Goal: Task Accomplishment & Management: Manage account settings

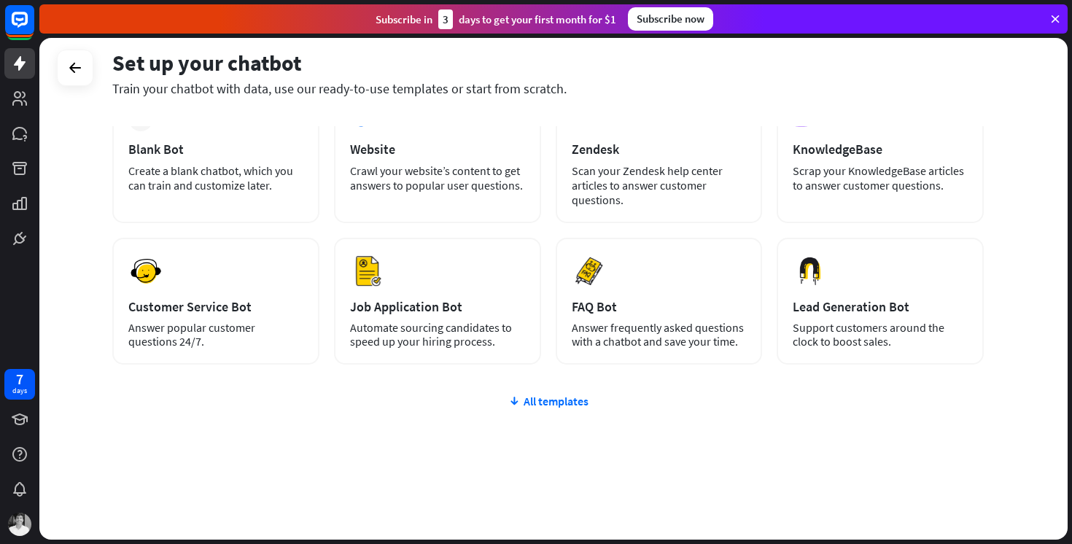
scroll to position [101, 0]
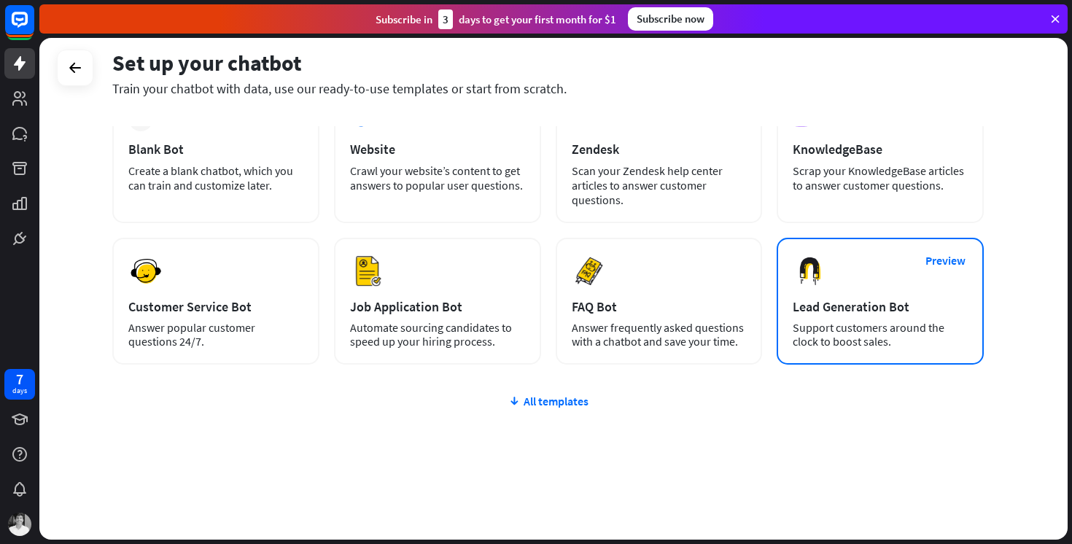
click at [842, 316] on div "Preview Lead Generation Bot Support customers around the clock to boost sales." at bounding box center [880, 301] width 207 height 127
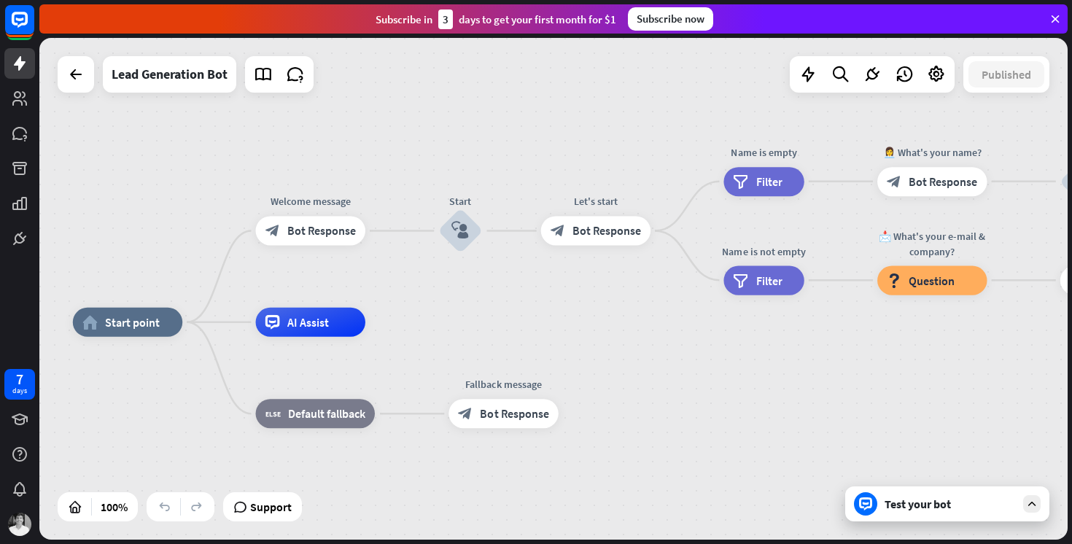
drag, startPoint x: 822, startPoint y: 319, endPoint x: 646, endPoint y: 351, distance: 178.5
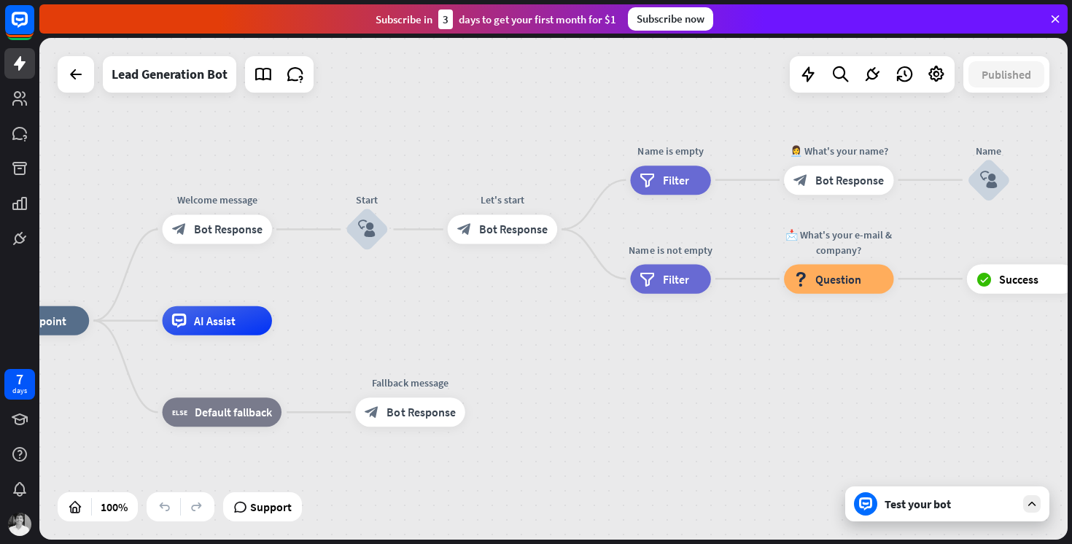
drag, startPoint x: 692, startPoint y: 387, endPoint x: 664, endPoint y: 387, distance: 28.4
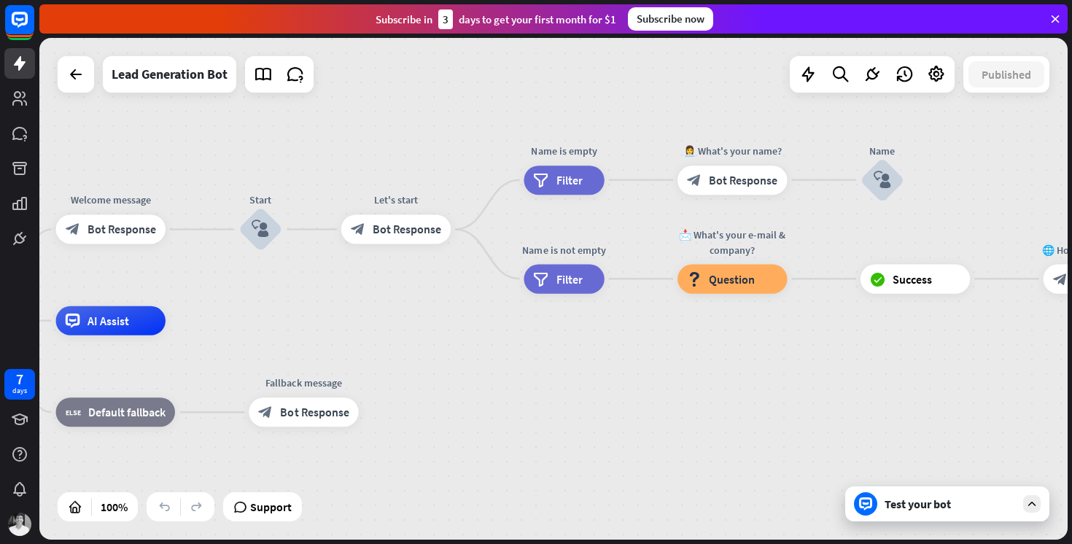
drag, startPoint x: 701, startPoint y: 384, endPoint x: 594, endPoint y: 384, distance: 106.5
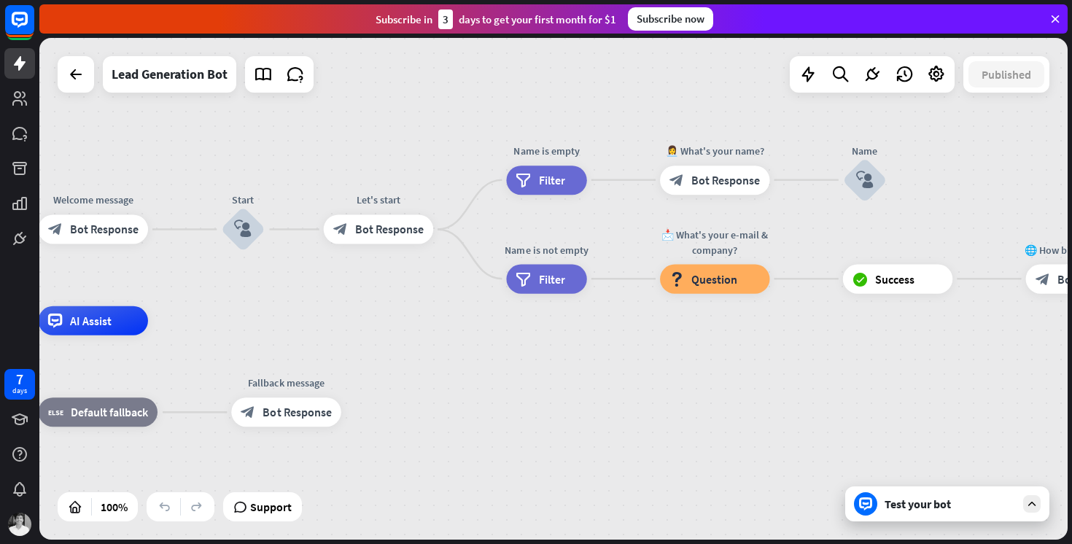
drag, startPoint x: 680, startPoint y: 393, endPoint x: 623, endPoint y: 392, distance: 56.9
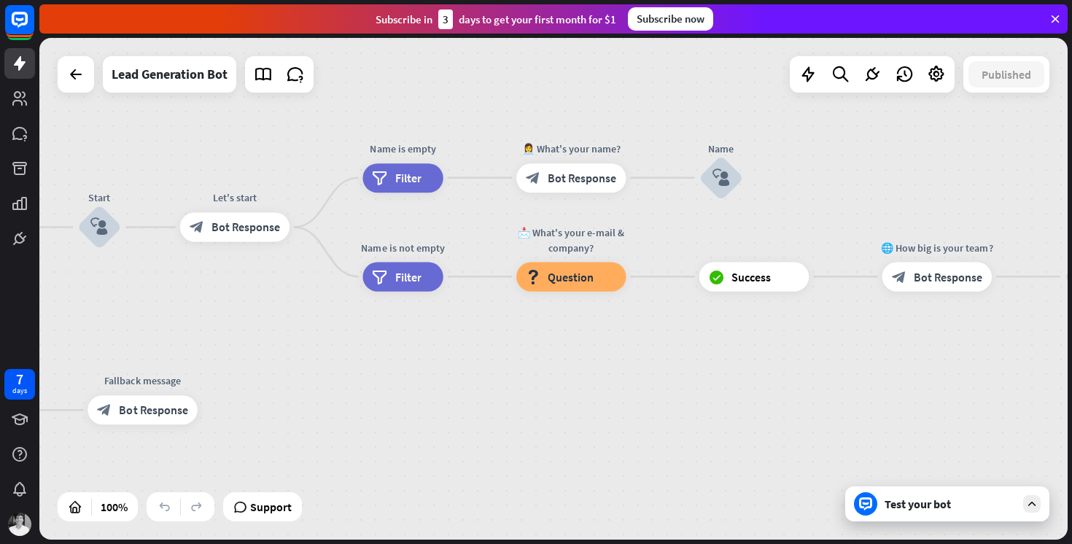
drag, startPoint x: 695, startPoint y: 365, endPoint x: 591, endPoint y: 363, distance: 104.3
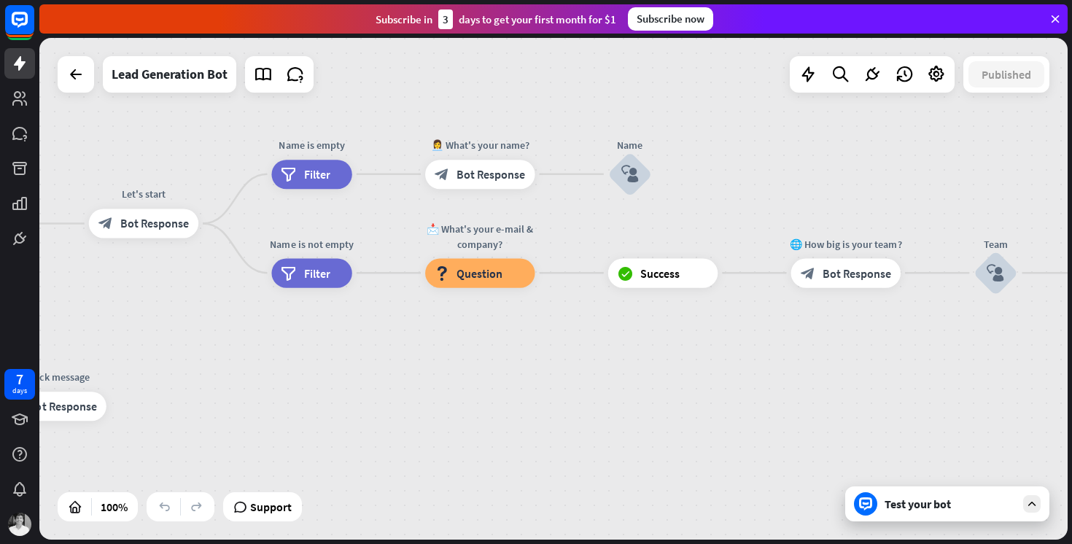
drag, startPoint x: 669, startPoint y: 387, endPoint x: 578, endPoint y: 382, distance: 91.3
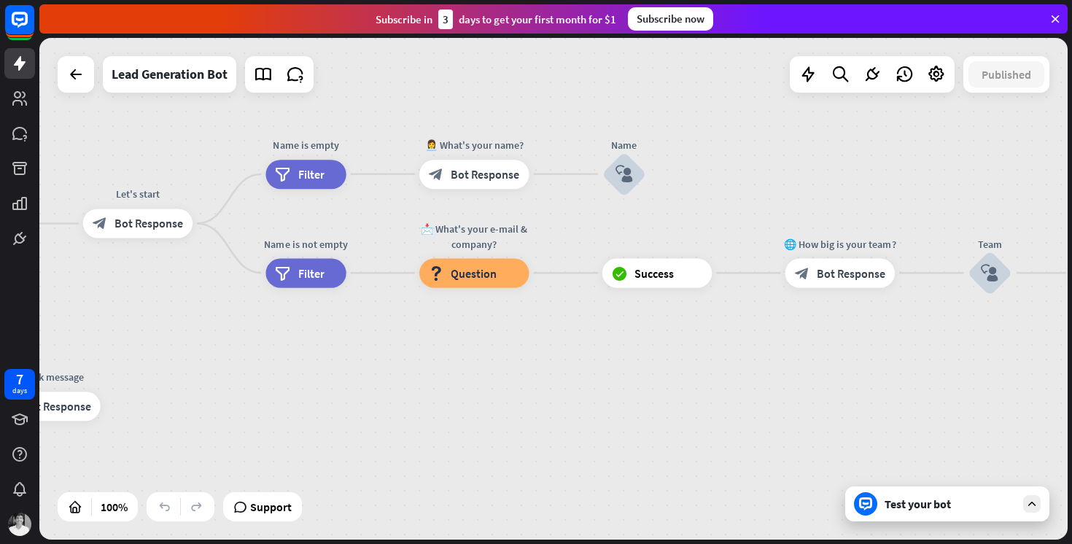
drag, startPoint x: 645, startPoint y: 389, endPoint x: 586, endPoint y: 384, distance: 59.2
click at [586, 385] on div "home_2 Start point Welcome message block_bot_response Bot Response Start block_…" at bounding box center [553, 289] width 1028 height 502
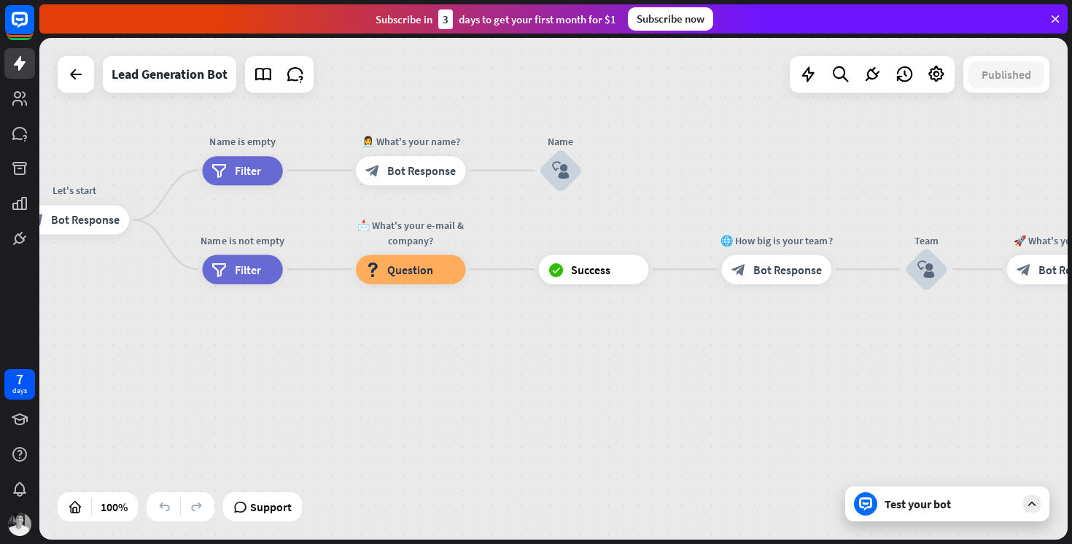
drag, startPoint x: 644, startPoint y: 392, endPoint x: 618, endPoint y: 383, distance: 27.9
click at [618, 383] on div "home_2 Start point Welcome message block_bot_response Bot Response Start block_…" at bounding box center [553, 289] width 1028 height 502
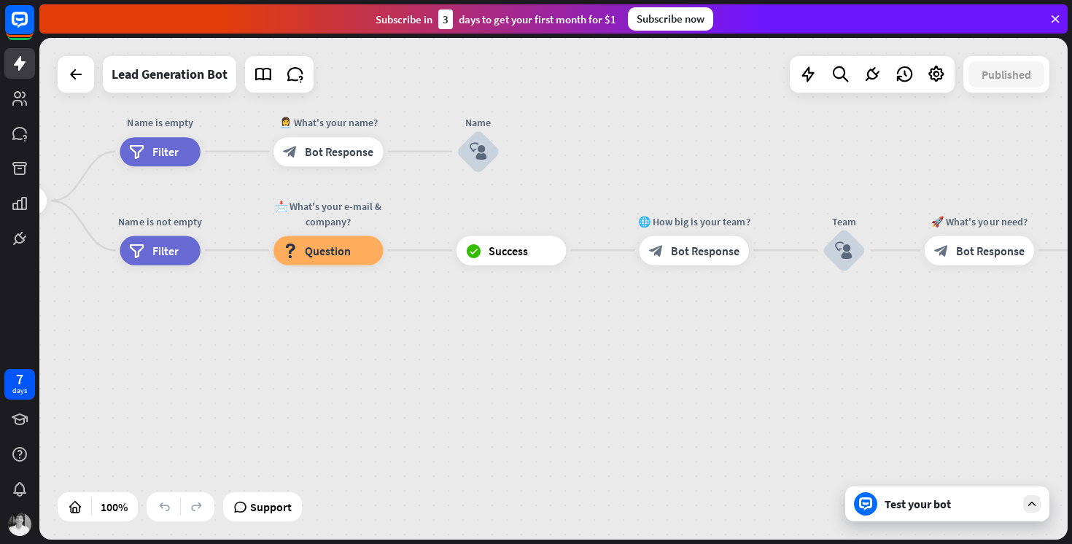
drag, startPoint x: 756, startPoint y: 387, endPoint x: 675, endPoint y: 387, distance: 81.7
click at [675, 387] on div "home_2 Start point Welcome message block_bot_response Bot Response Start block_…" at bounding box center [553, 289] width 1028 height 502
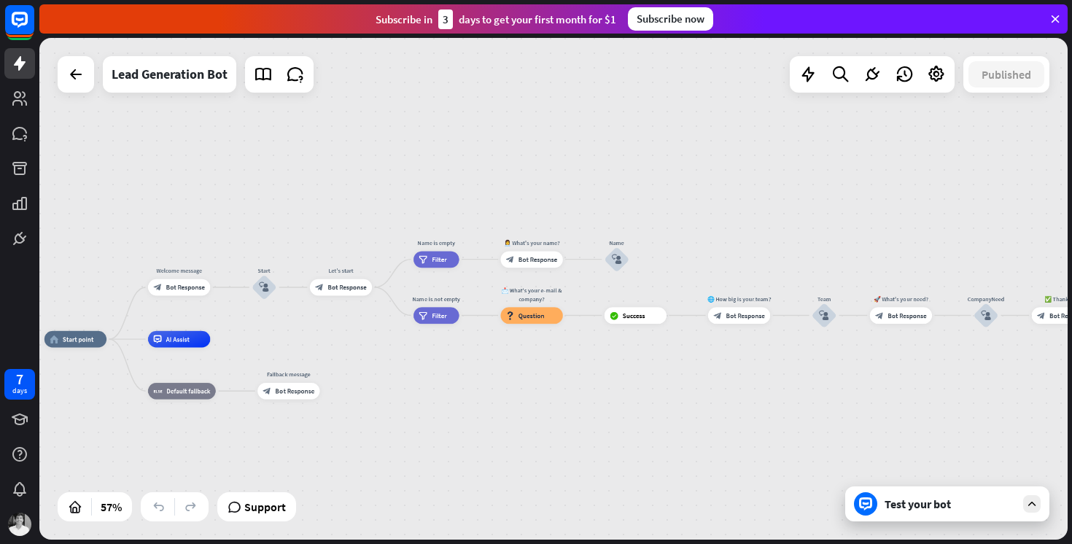
drag, startPoint x: 807, startPoint y: 422, endPoint x: 898, endPoint y: 389, distance: 97.1
click at [898, 389] on div "home_2 Start point Welcome message block_bot_response Bot Response Start block_…" at bounding box center [553, 289] width 1028 height 502
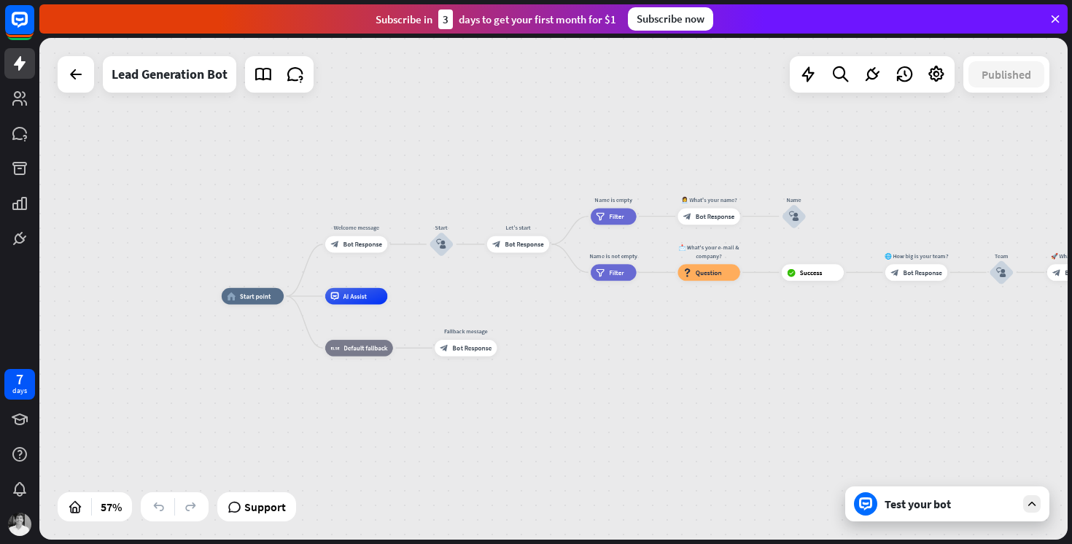
drag, startPoint x: 816, startPoint y: 417, endPoint x: 889, endPoint y: 406, distance: 73.7
click at [889, 406] on div "home_2 Start point Welcome message block_bot_response Bot Response Start block_…" at bounding box center [553, 289] width 1028 height 502
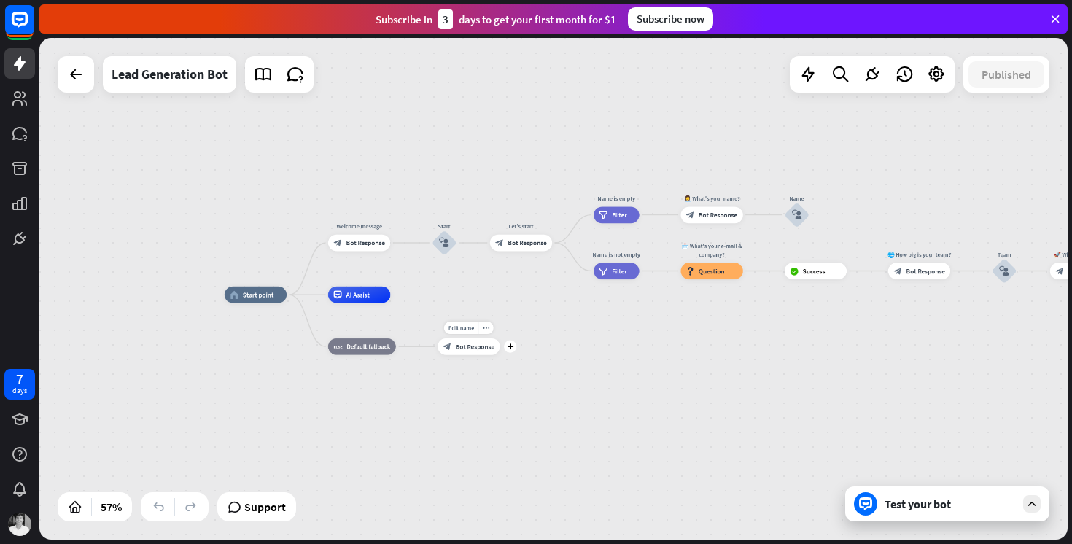
click at [480, 349] on span "Bot Response" at bounding box center [475, 347] width 39 height 8
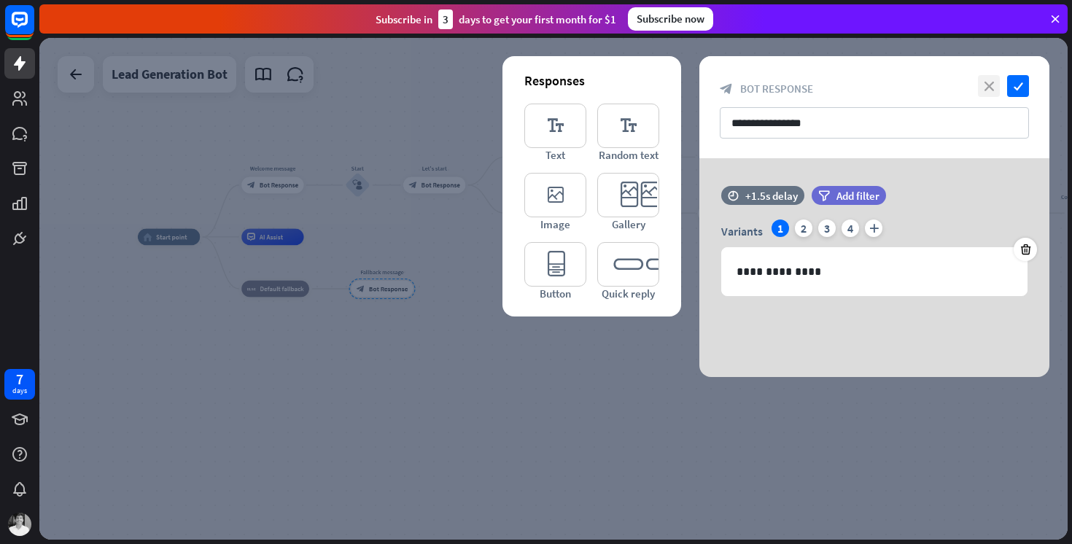
click at [993, 86] on icon "close" at bounding box center [989, 86] width 22 height 22
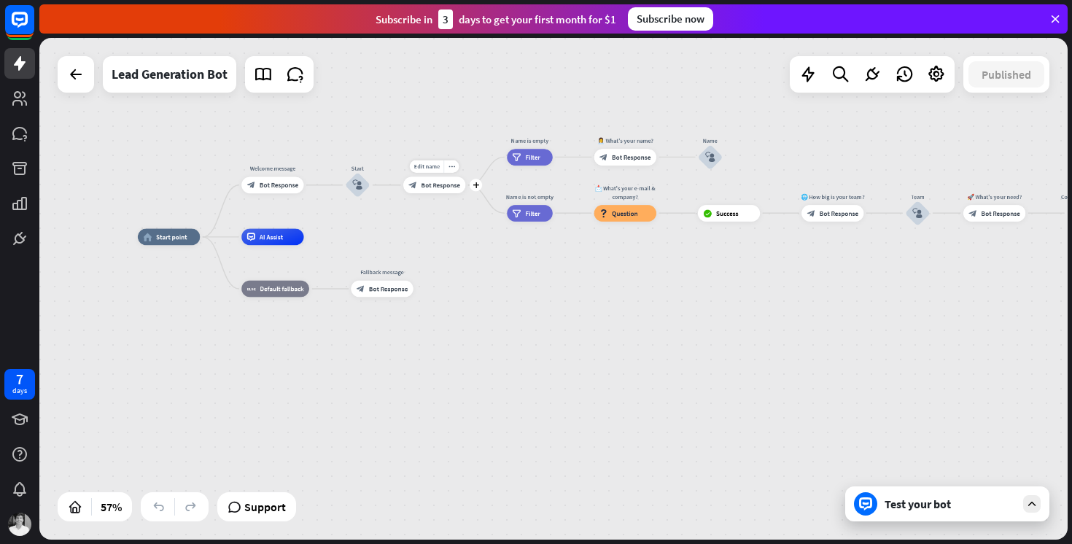
click at [438, 193] on div "block_bot_response Bot Response" at bounding box center [434, 184] width 62 height 17
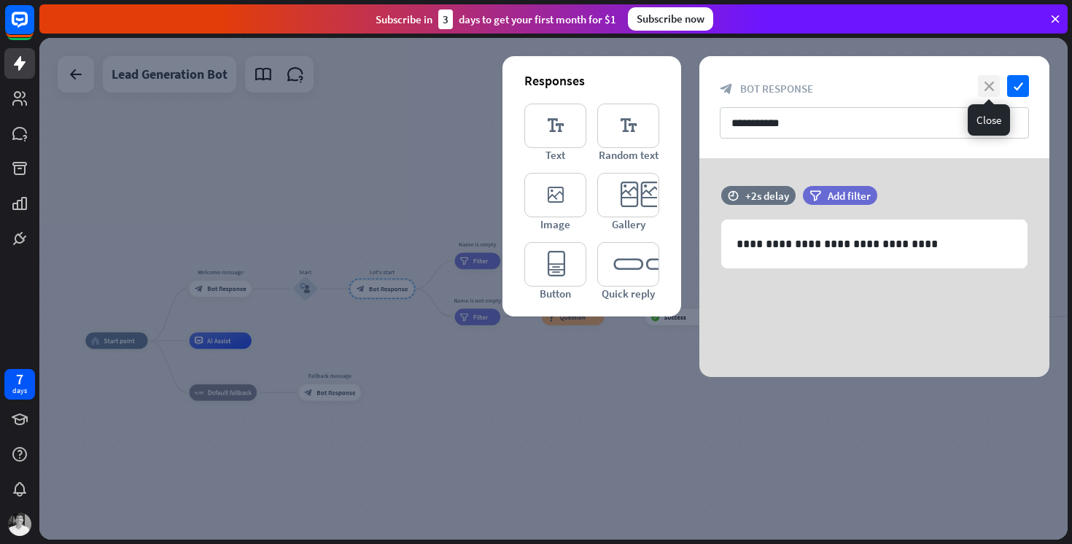
click at [990, 88] on icon "close" at bounding box center [989, 86] width 22 height 22
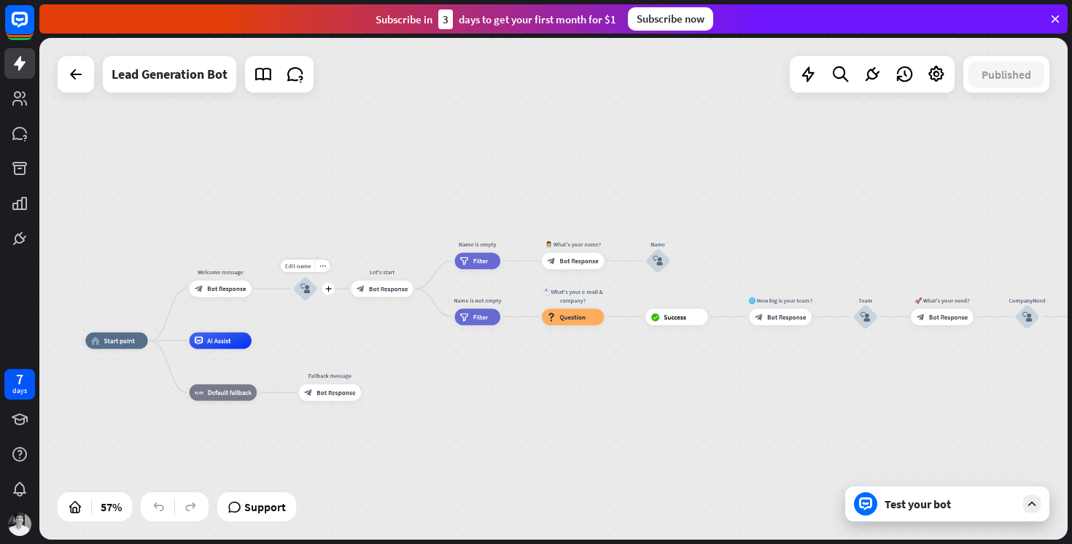
click at [307, 295] on div "block_user_input" at bounding box center [305, 288] width 25 height 25
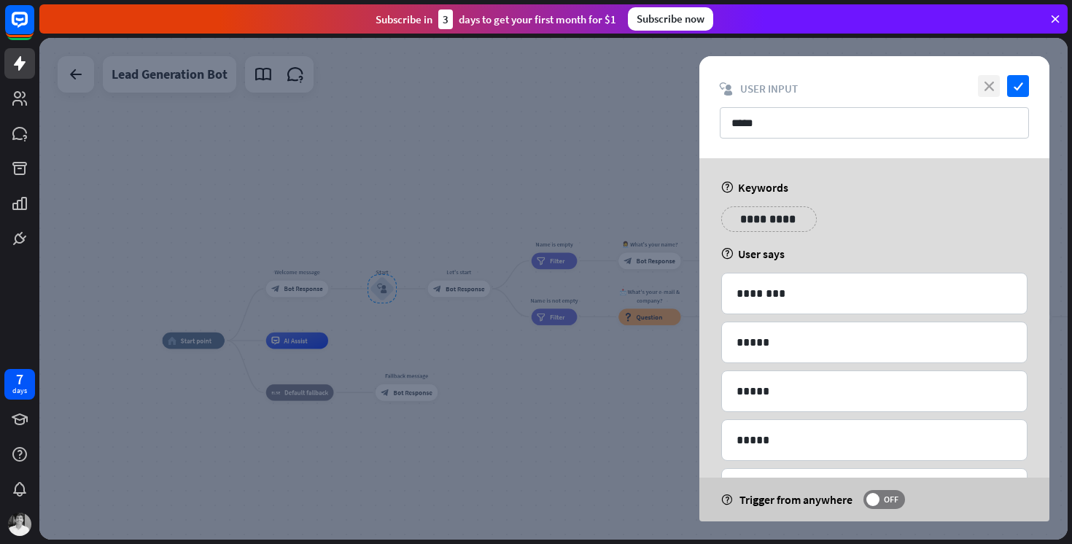
click at [989, 87] on icon "close" at bounding box center [989, 86] width 22 height 22
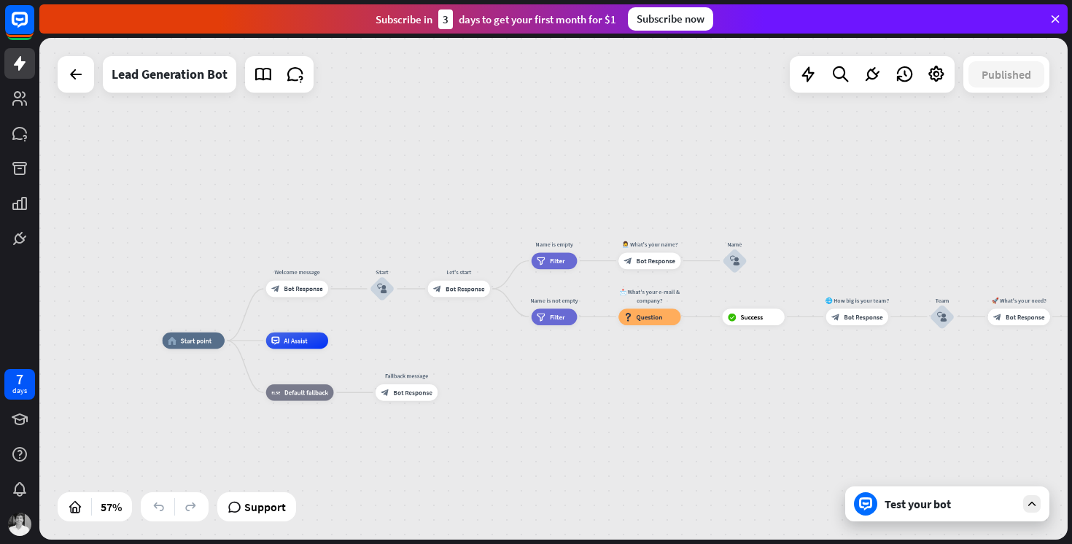
click at [1037, 508] on icon at bounding box center [1031, 503] width 13 height 13
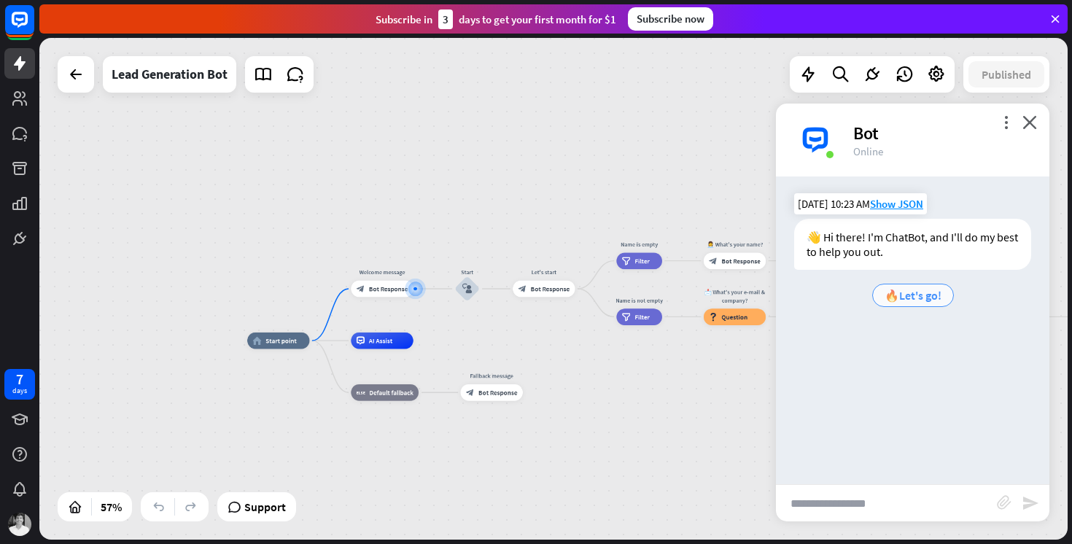
click at [915, 297] on span "🔥Let's go!" at bounding box center [913, 295] width 57 height 15
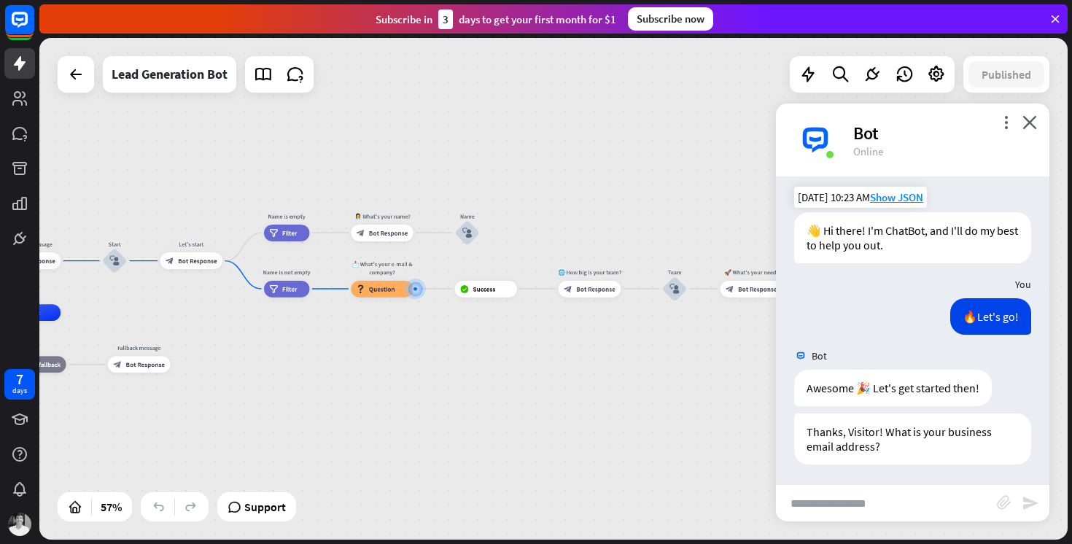
scroll to position [9, 0]
click at [863, 508] on input "text" at bounding box center [886, 503] width 221 height 36
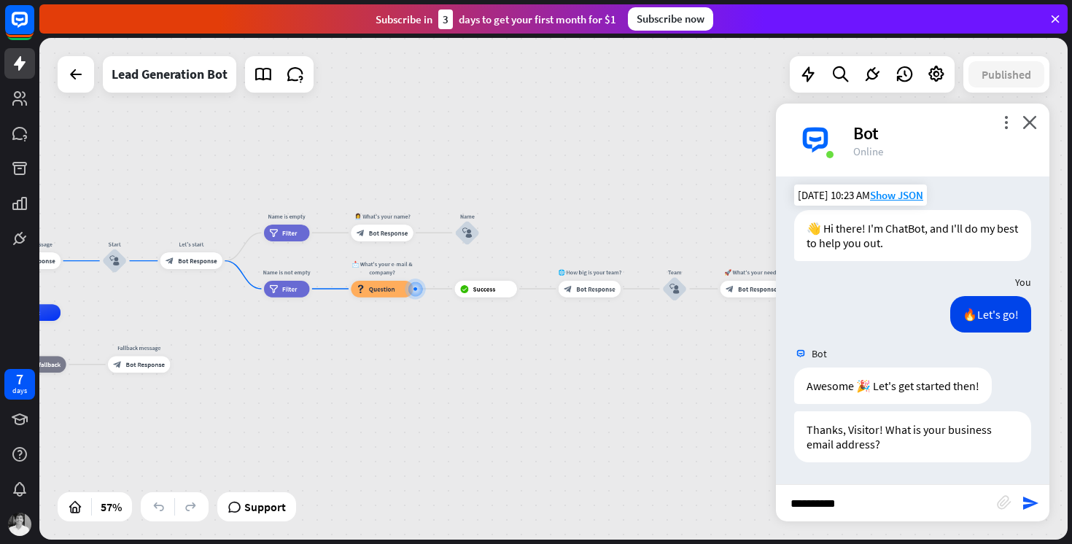
type input "**********"
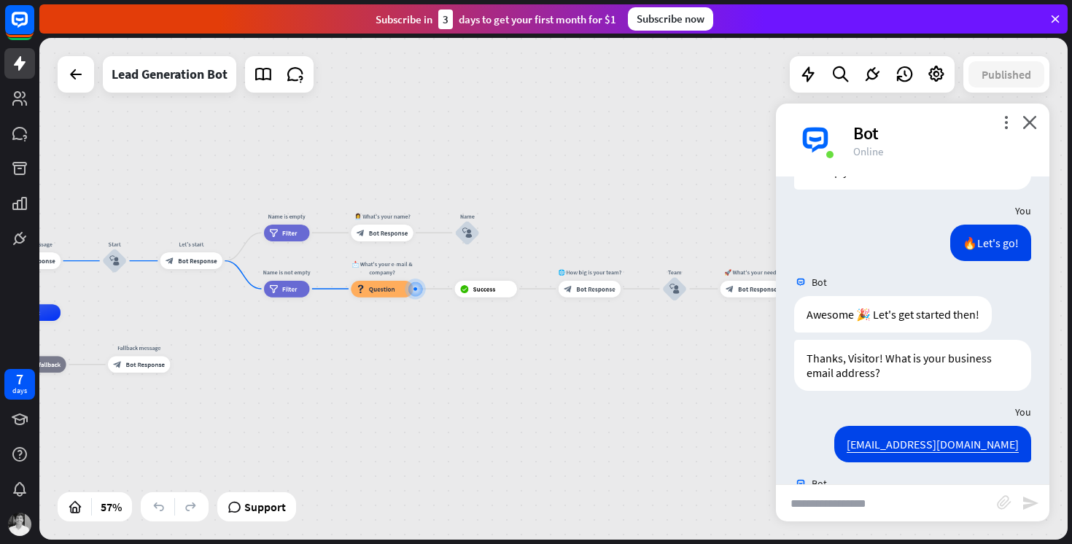
scroll to position [152, 0]
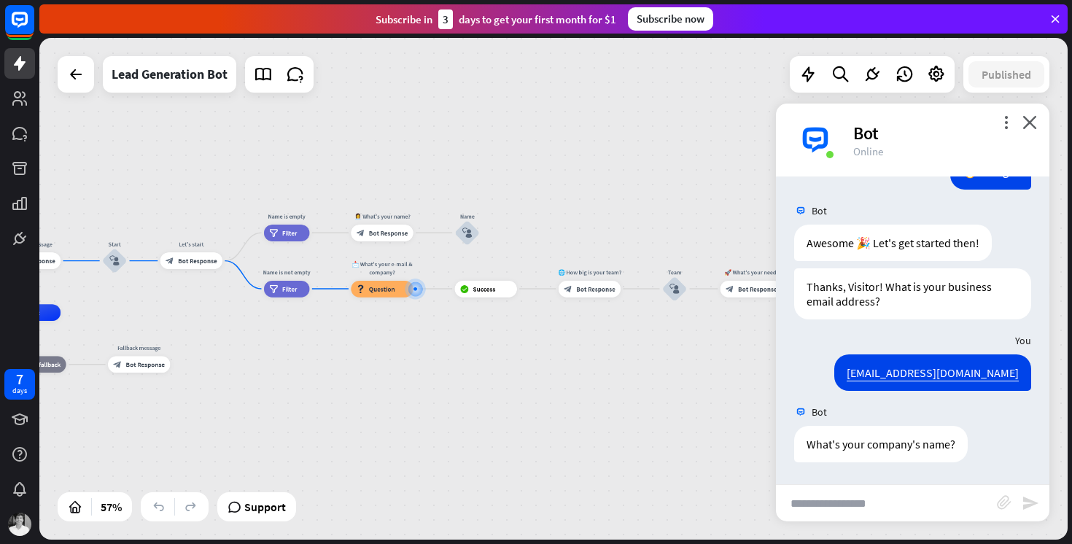
click at [871, 506] on input "text" at bounding box center [886, 503] width 221 height 36
type input "*"
type input "***"
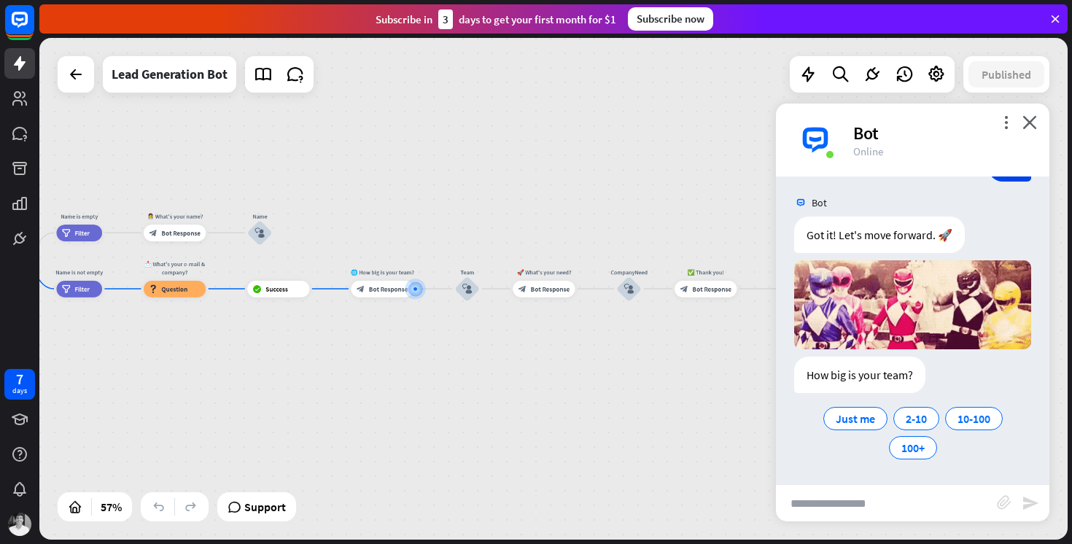
scroll to position [504, 0]
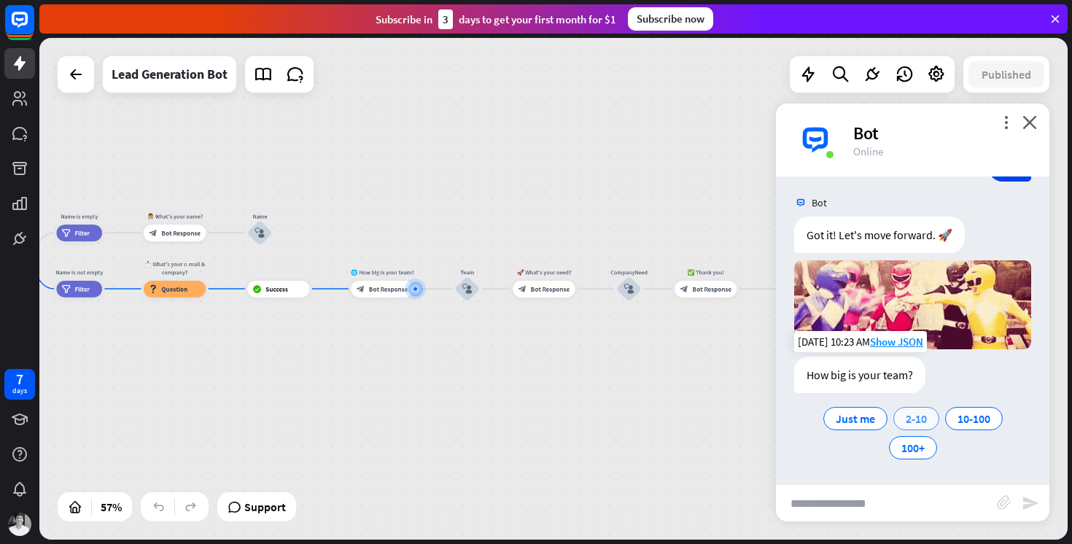
click at [913, 424] on span "2-10" at bounding box center [916, 418] width 21 height 15
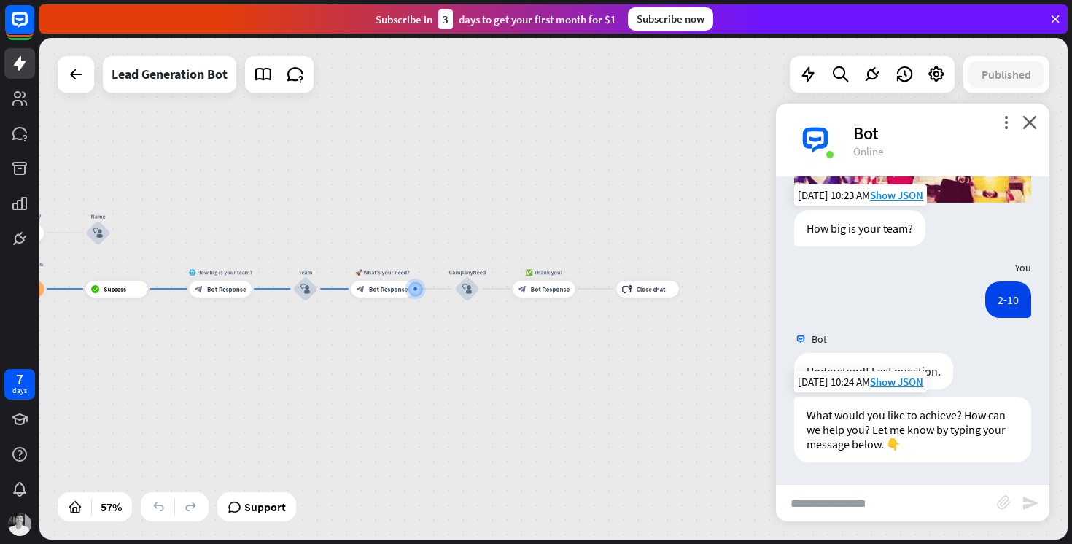
scroll to position [651, 0]
click at [885, 512] on input "text" at bounding box center [886, 503] width 221 height 36
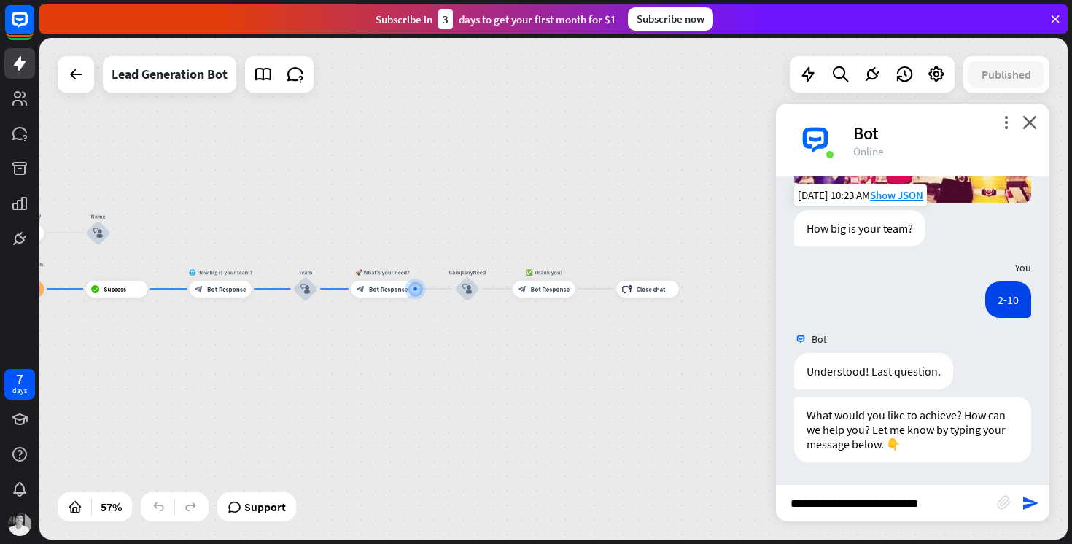
type input "**********"
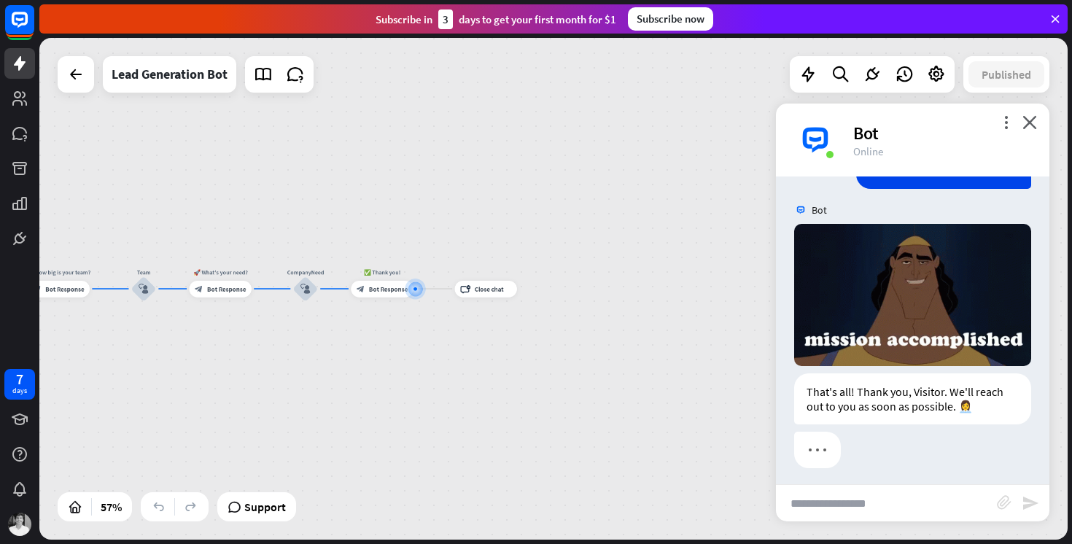
scroll to position [1001, 0]
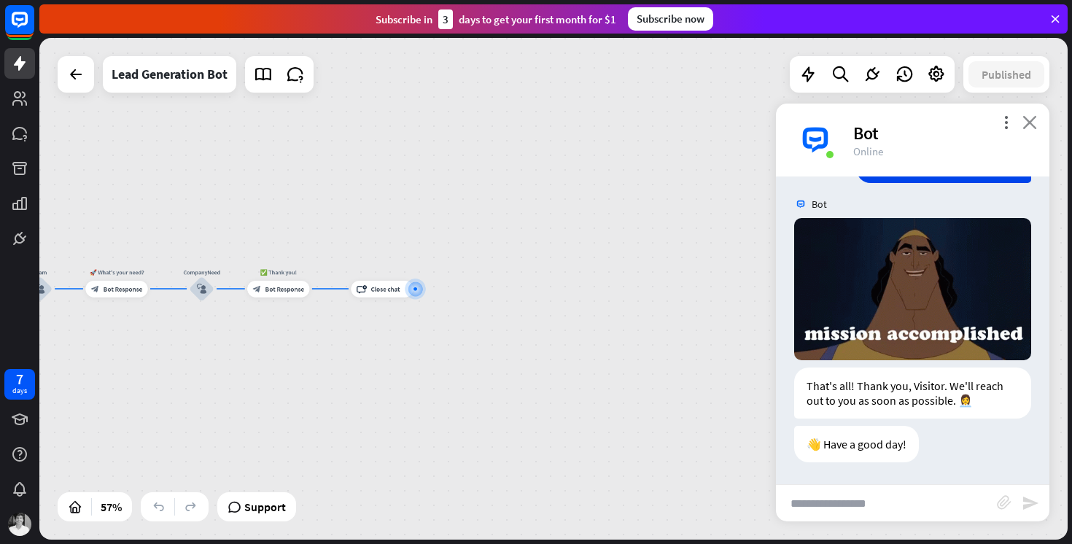
click at [1032, 119] on icon "close" at bounding box center [1029, 122] width 15 height 14
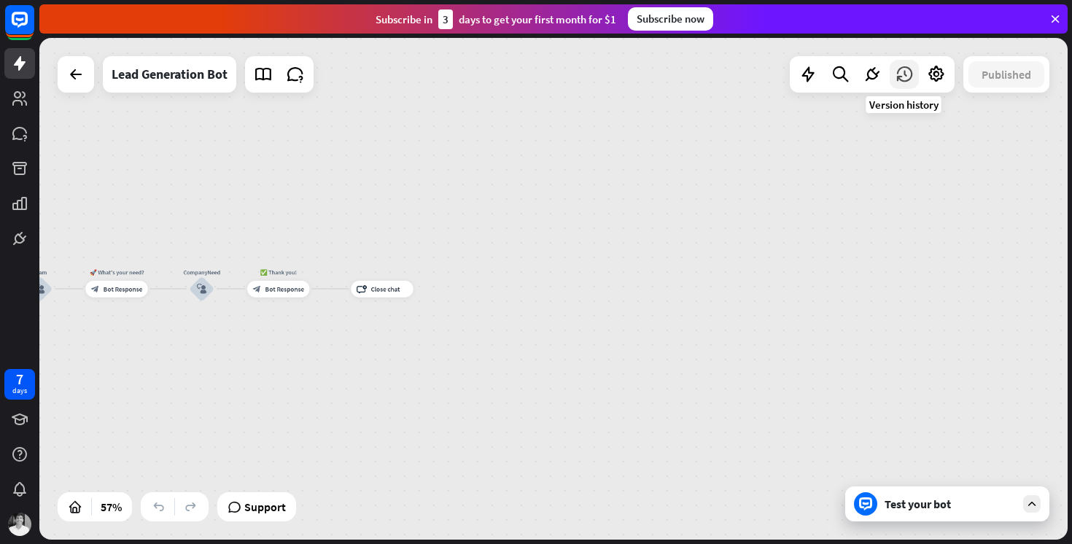
click at [906, 77] on icon at bounding box center [904, 74] width 19 height 19
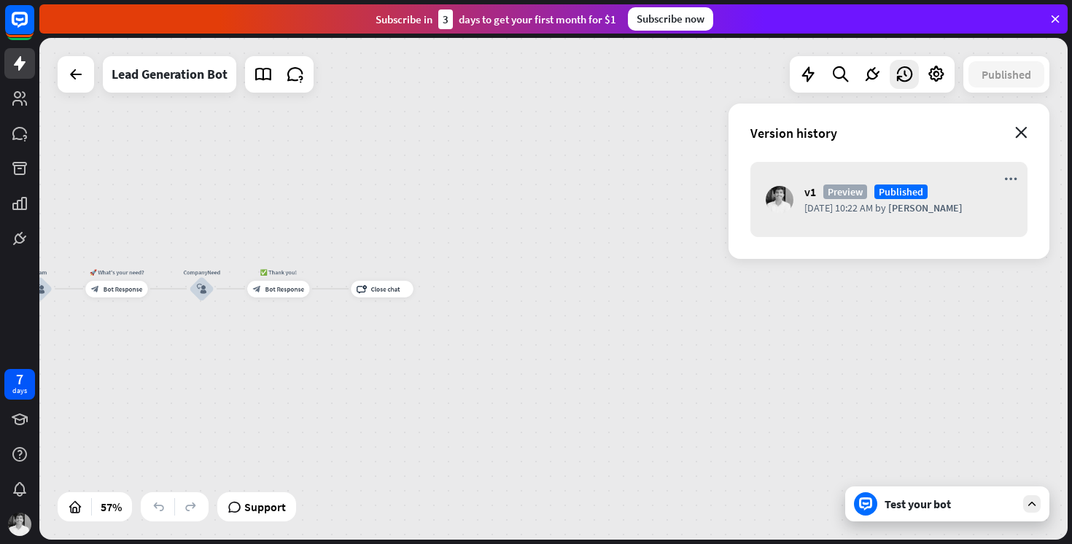
click at [1026, 131] on icon "close" at bounding box center [1021, 133] width 12 height 12
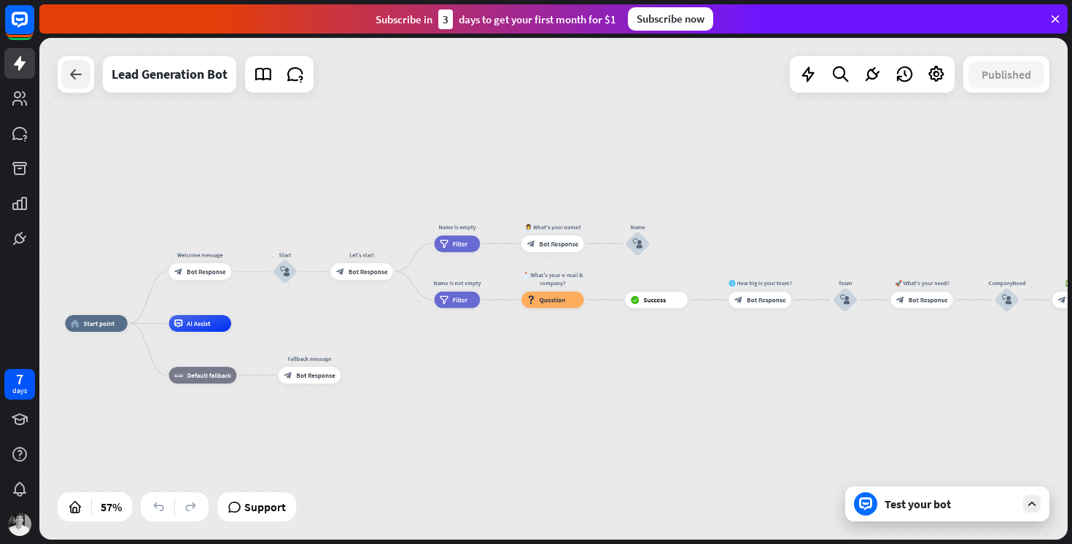
click at [87, 85] on div at bounding box center [75, 74] width 29 height 29
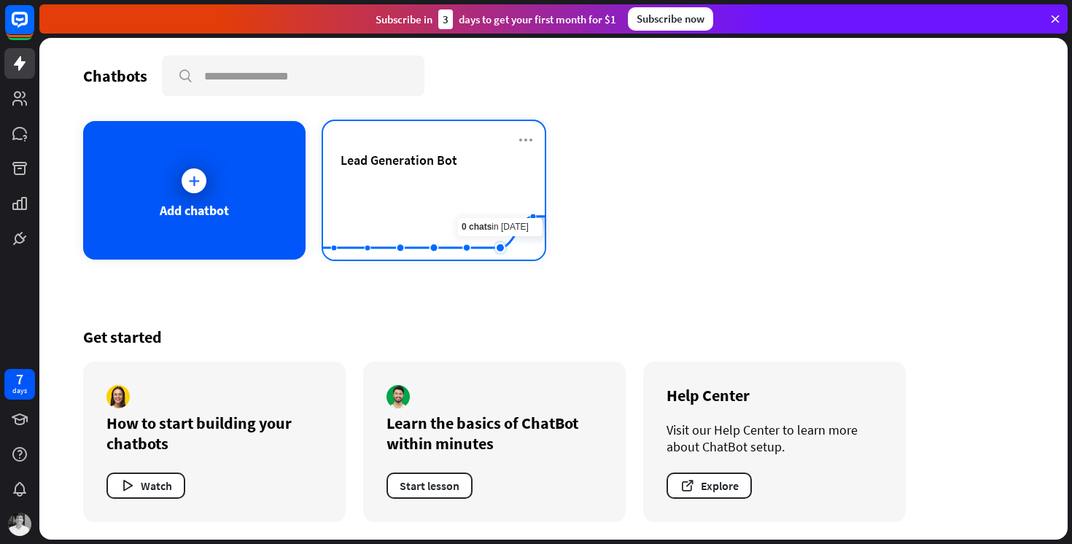
click at [492, 201] on rect at bounding box center [434, 223] width 222 height 91
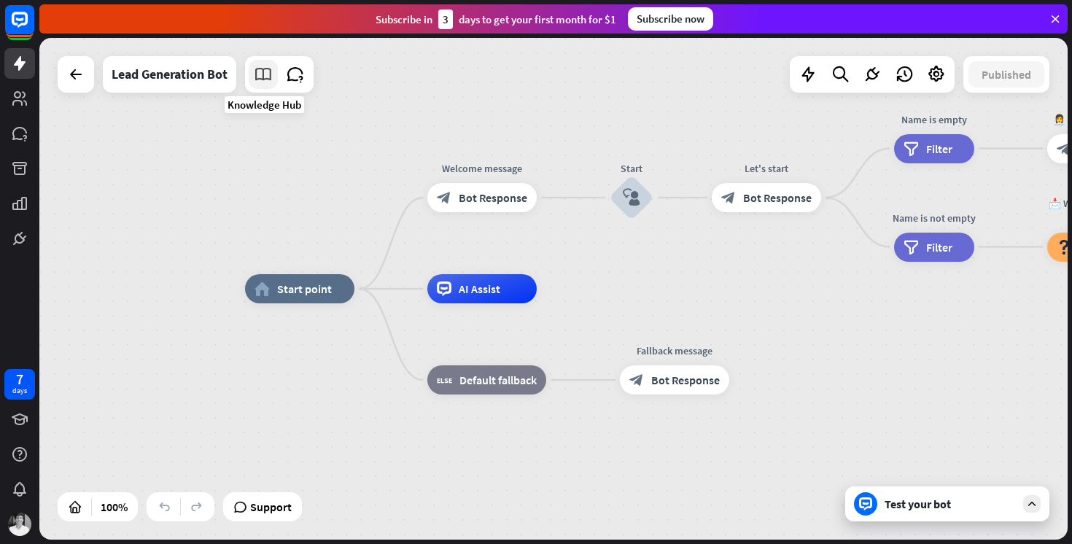
click at [270, 68] on icon at bounding box center [263, 74] width 19 height 19
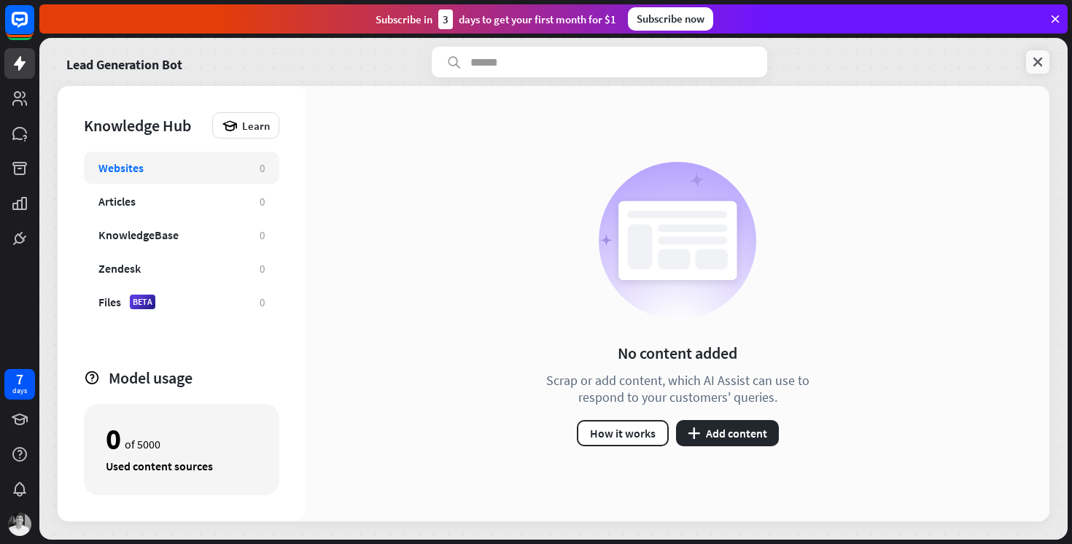
click at [1041, 63] on icon at bounding box center [1037, 62] width 15 height 15
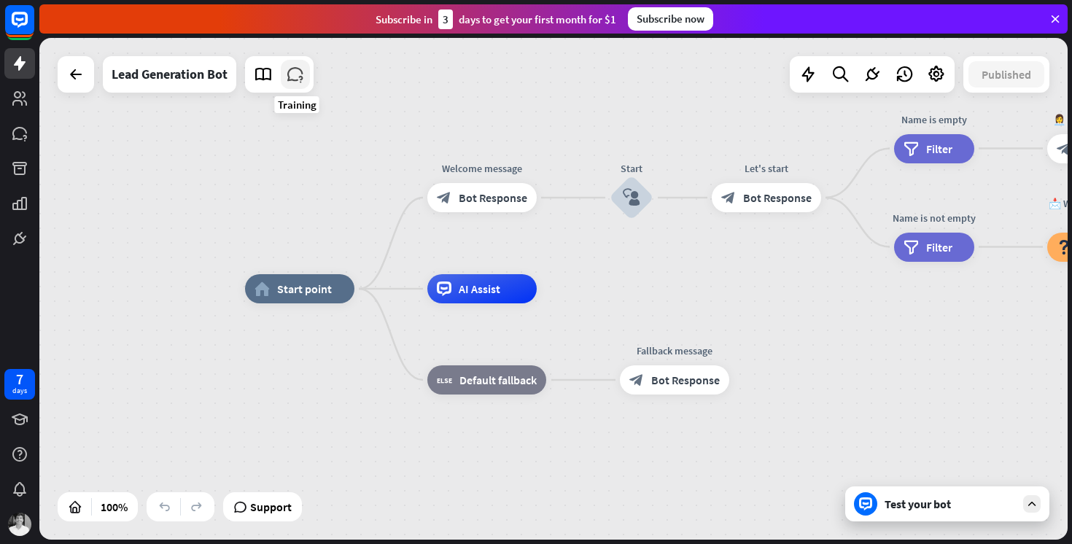
click at [303, 71] on icon at bounding box center [295, 74] width 19 height 19
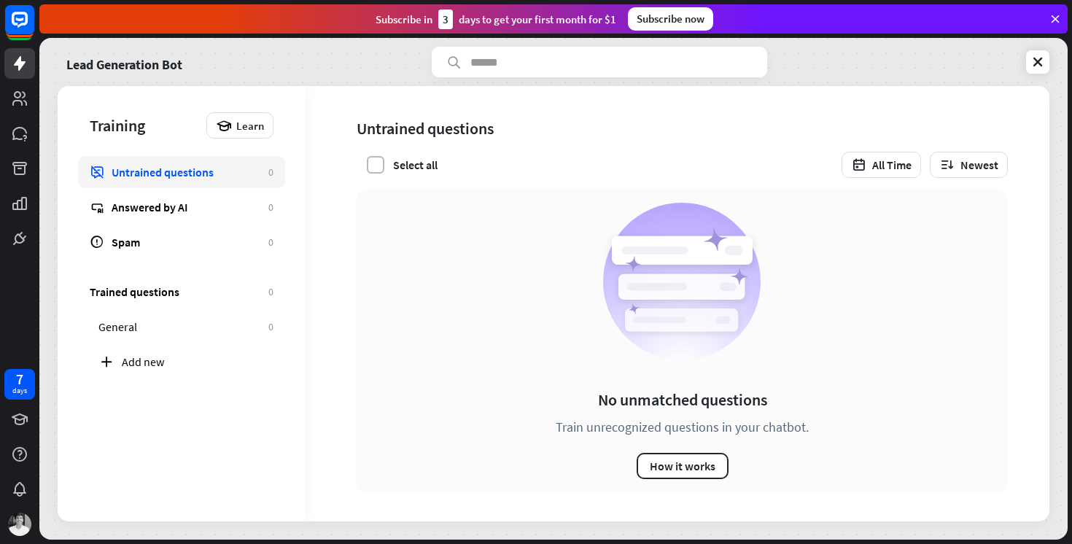
click at [372, 166] on label at bounding box center [376, 165] width 18 height 18
click at [372, 166] on icon at bounding box center [375, 164] width 13 height 13
click at [1030, 68] on icon at bounding box center [1037, 62] width 15 height 15
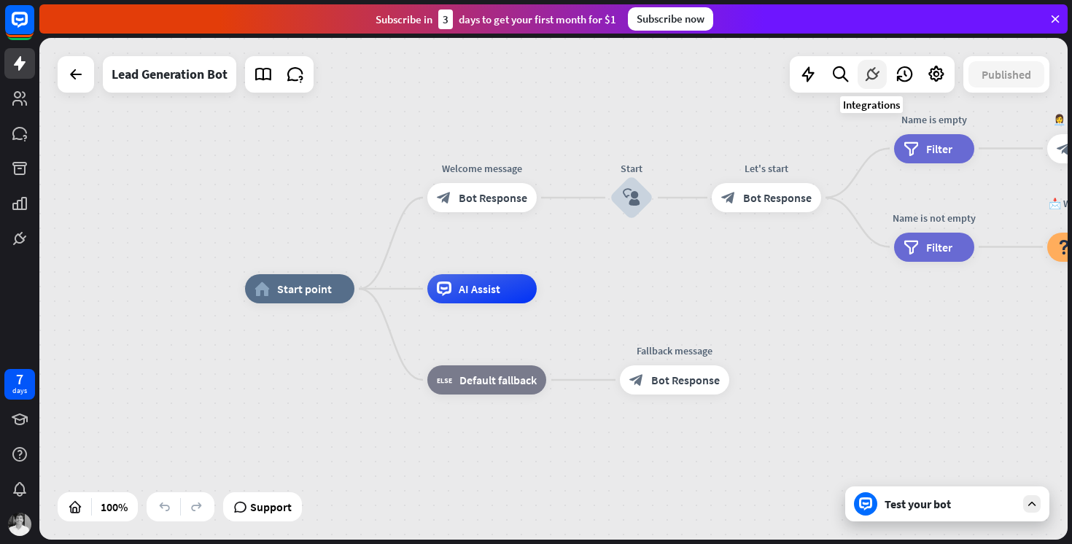
click at [873, 77] on icon at bounding box center [872, 74] width 19 height 19
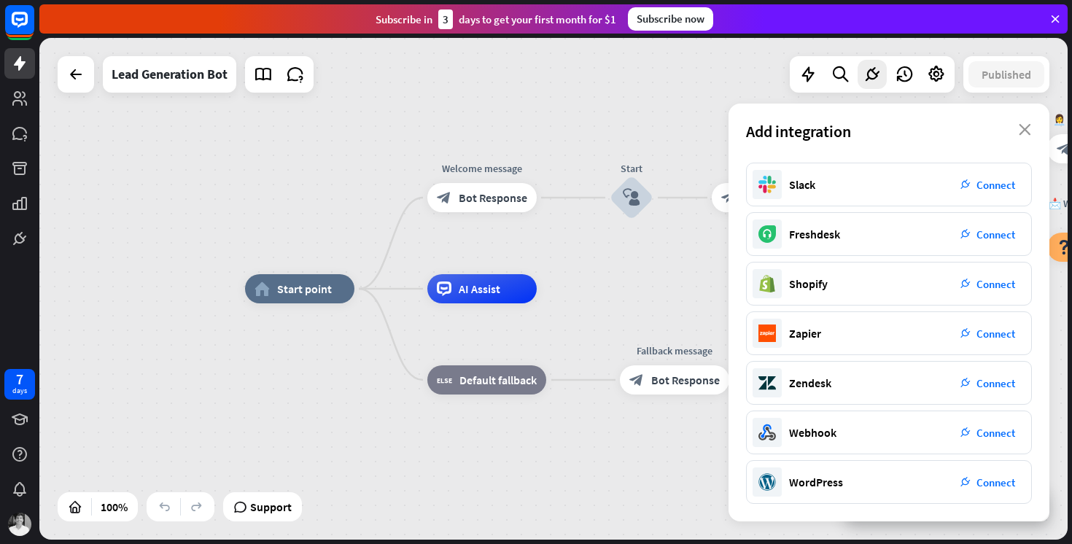
scroll to position [195, 0]
click at [1028, 125] on icon "close" at bounding box center [1025, 130] width 12 height 12
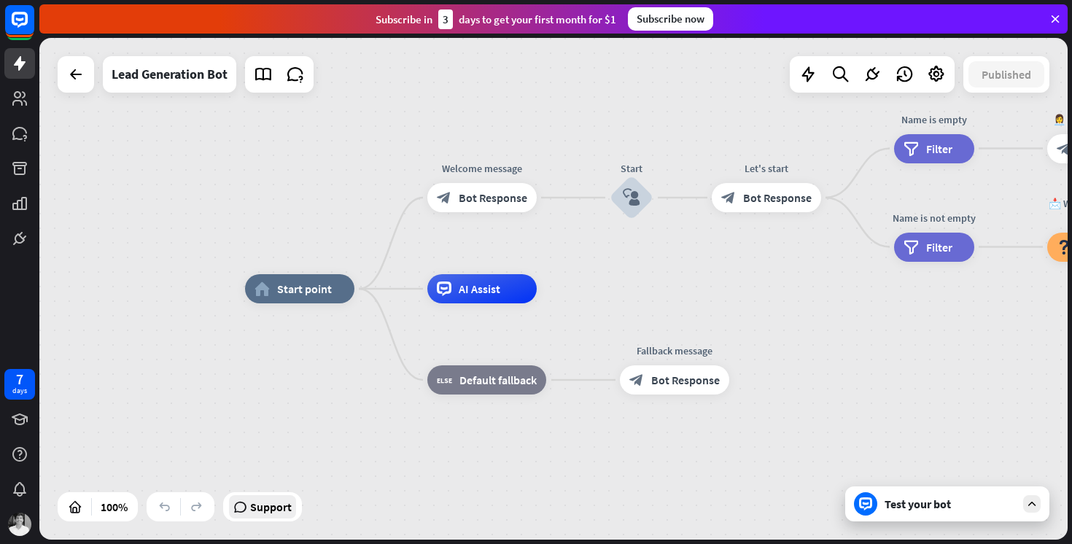
click at [284, 498] on span "Support" at bounding box center [271, 506] width 42 height 23
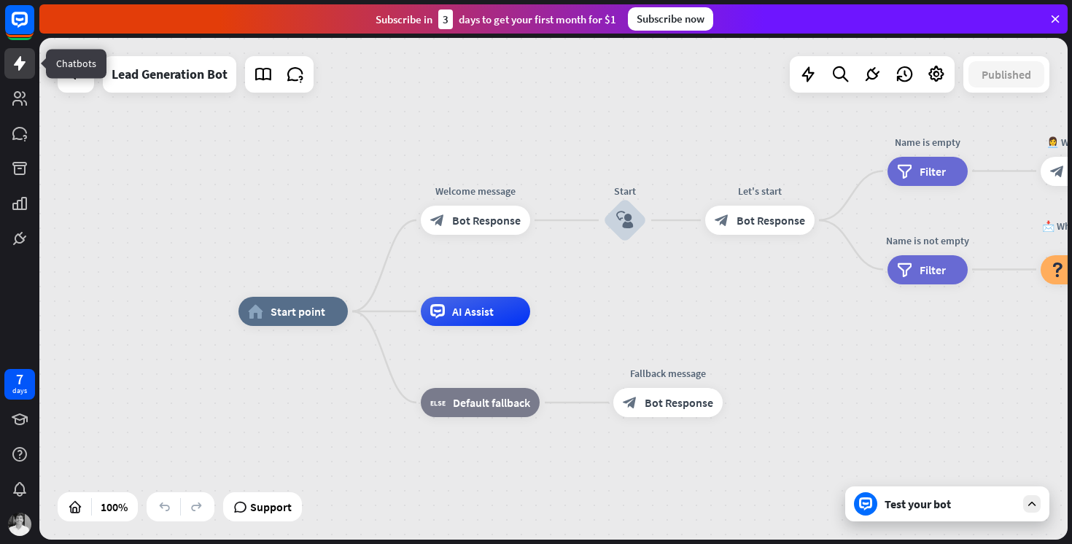
click at [22, 77] on link at bounding box center [19, 63] width 31 height 31
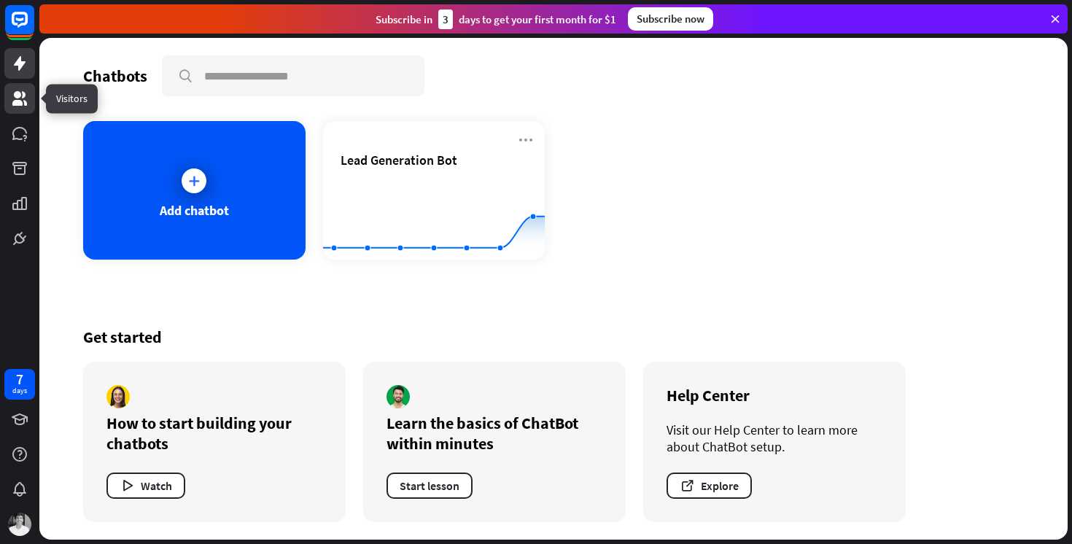
click at [20, 104] on icon at bounding box center [19, 98] width 15 height 15
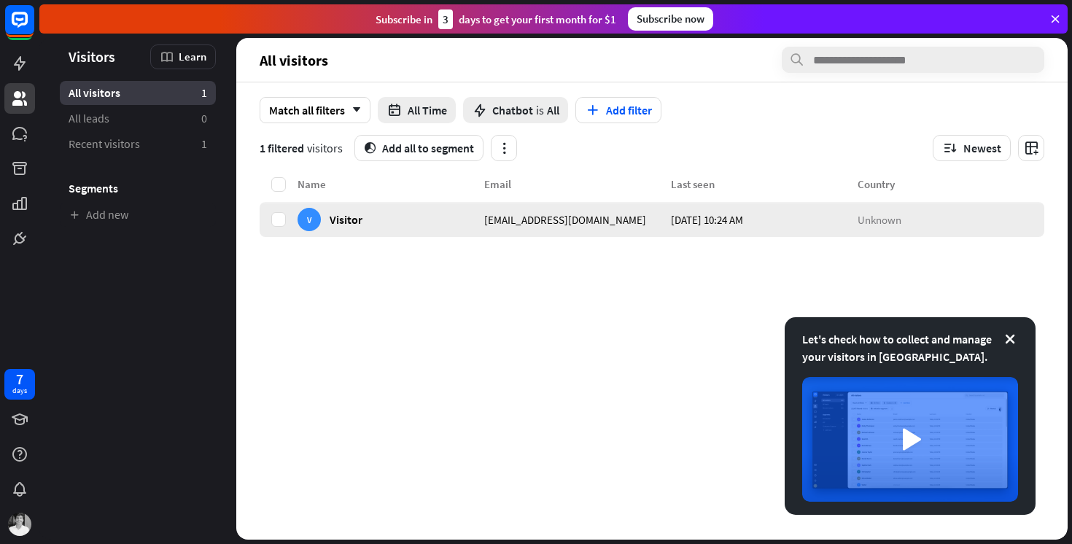
click at [478, 226] on div "V Visitor" at bounding box center [391, 219] width 187 height 35
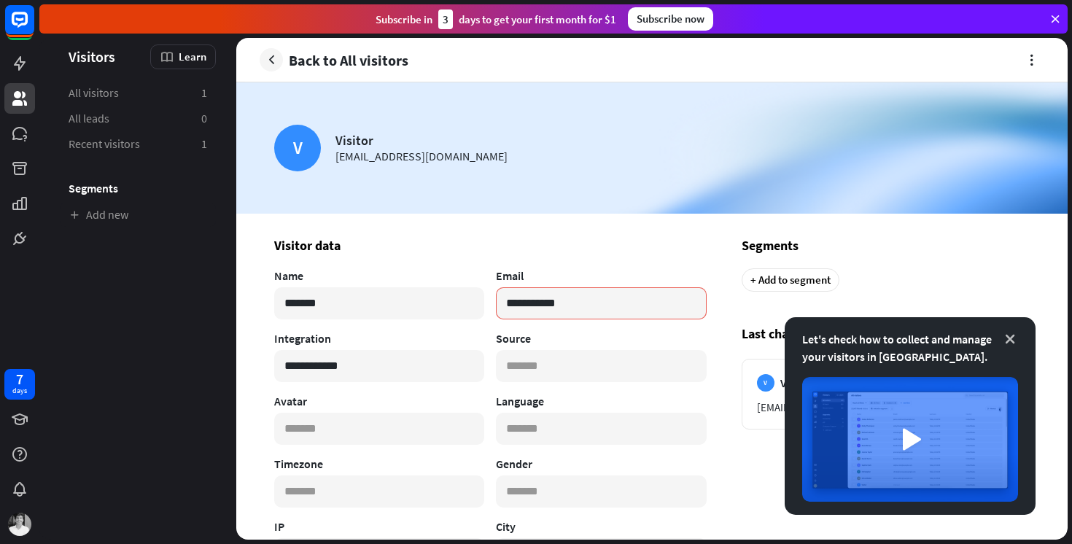
click at [1005, 338] on icon at bounding box center [1010, 339] width 15 height 15
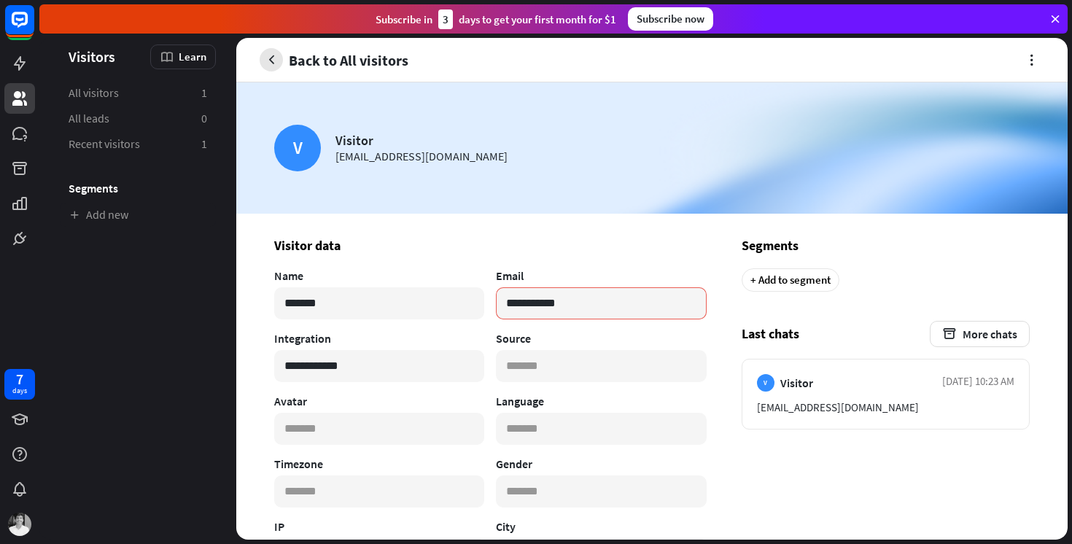
click at [278, 55] on icon "button" at bounding box center [271, 60] width 15 height 15
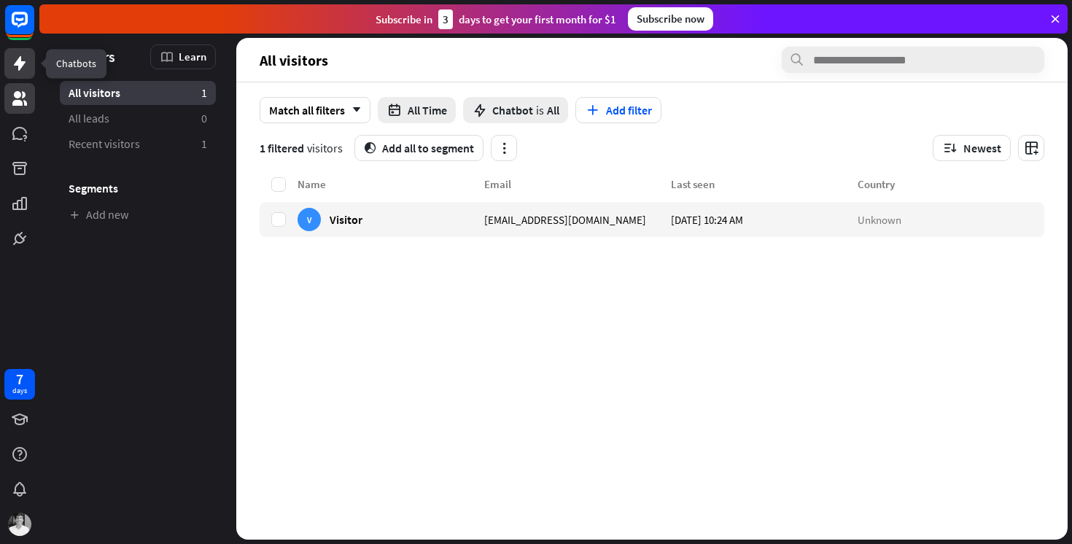
click at [15, 63] on icon at bounding box center [20, 64] width 18 height 18
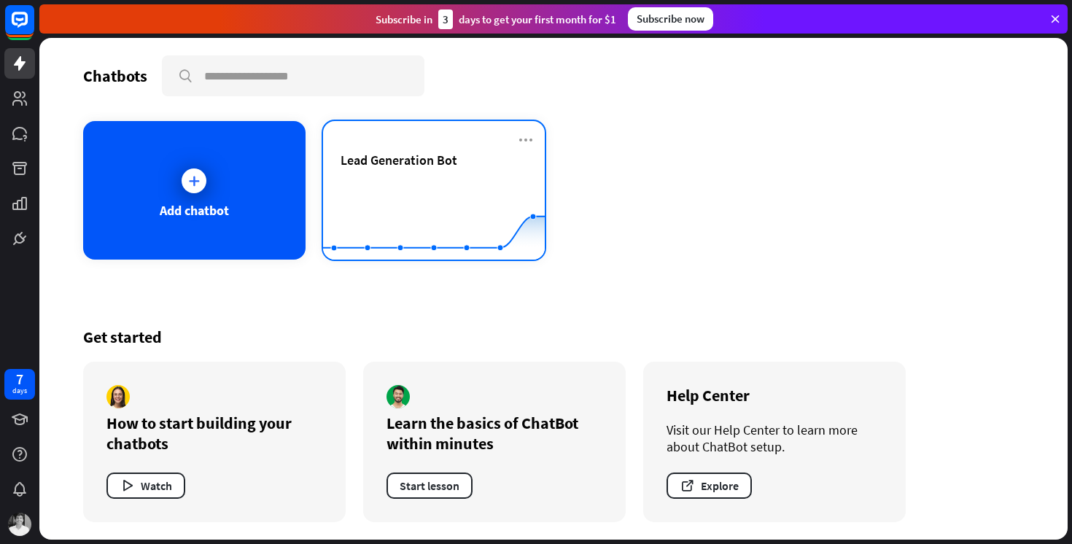
click at [521, 187] on rect at bounding box center [434, 223] width 222 height 91
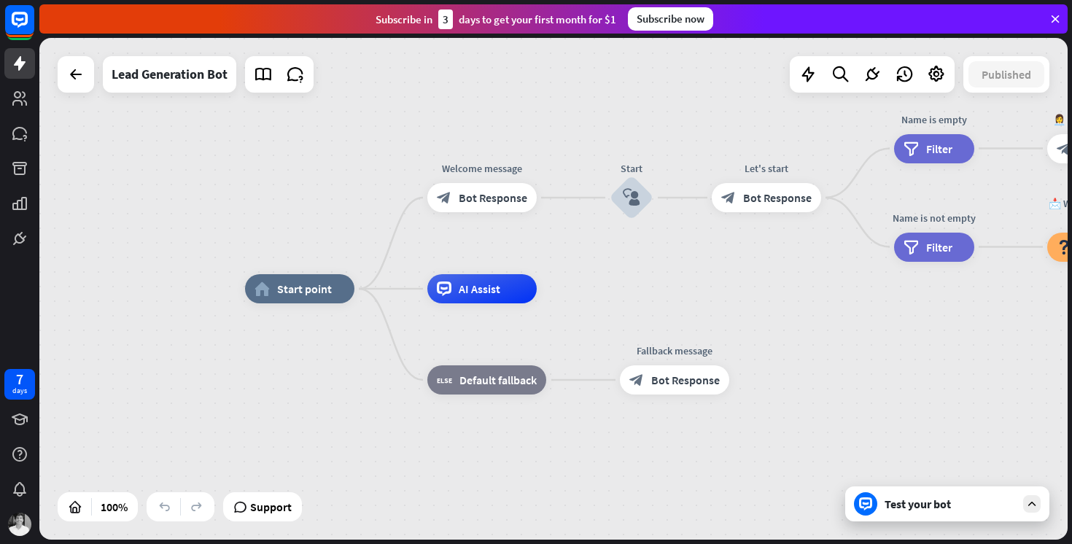
click at [1054, 24] on icon at bounding box center [1055, 18] width 13 height 13
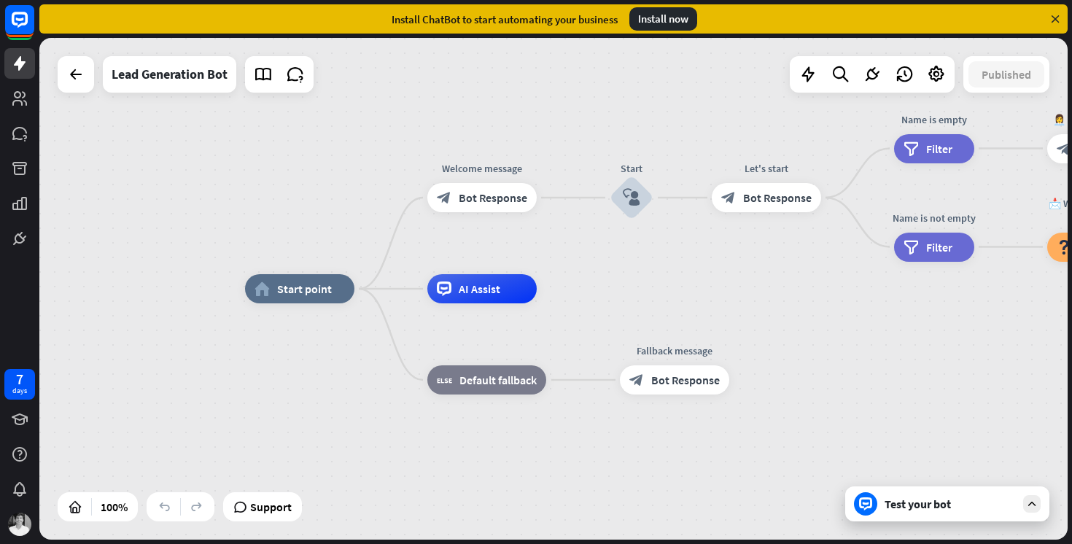
click at [1054, 18] on icon at bounding box center [1055, 18] width 13 height 13
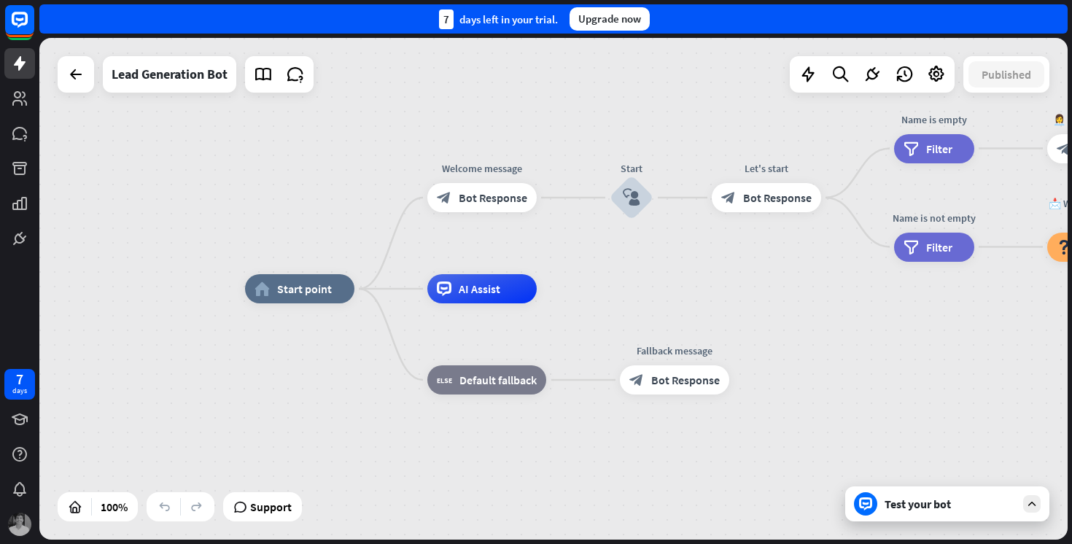
click at [20, 525] on img at bounding box center [19, 524] width 23 height 23
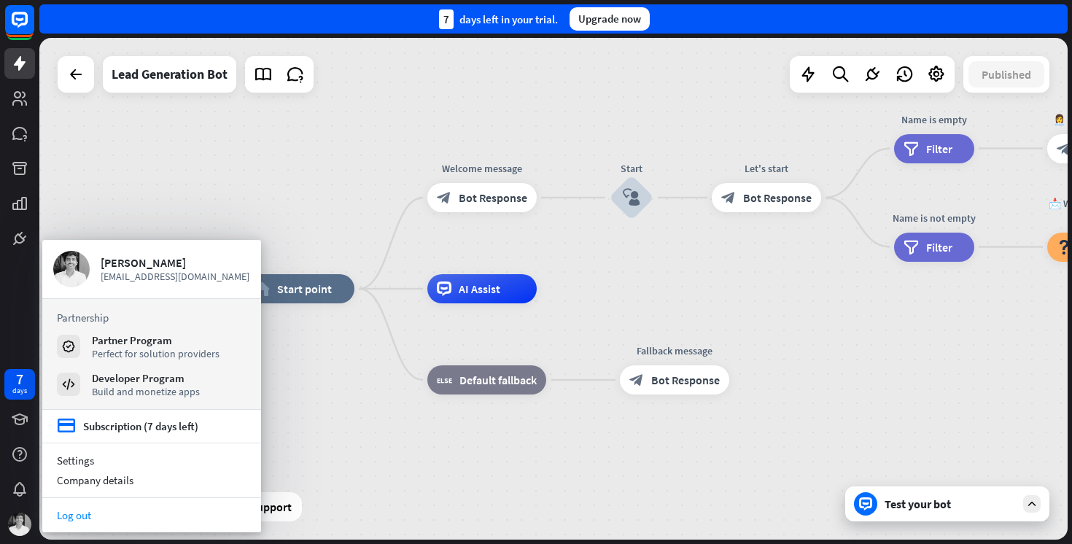
click at [127, 515] on link "Log out" at bounding box center [151, 515] width 219 height 20
